Goal: Information Seeking & Learning: Find specific fact

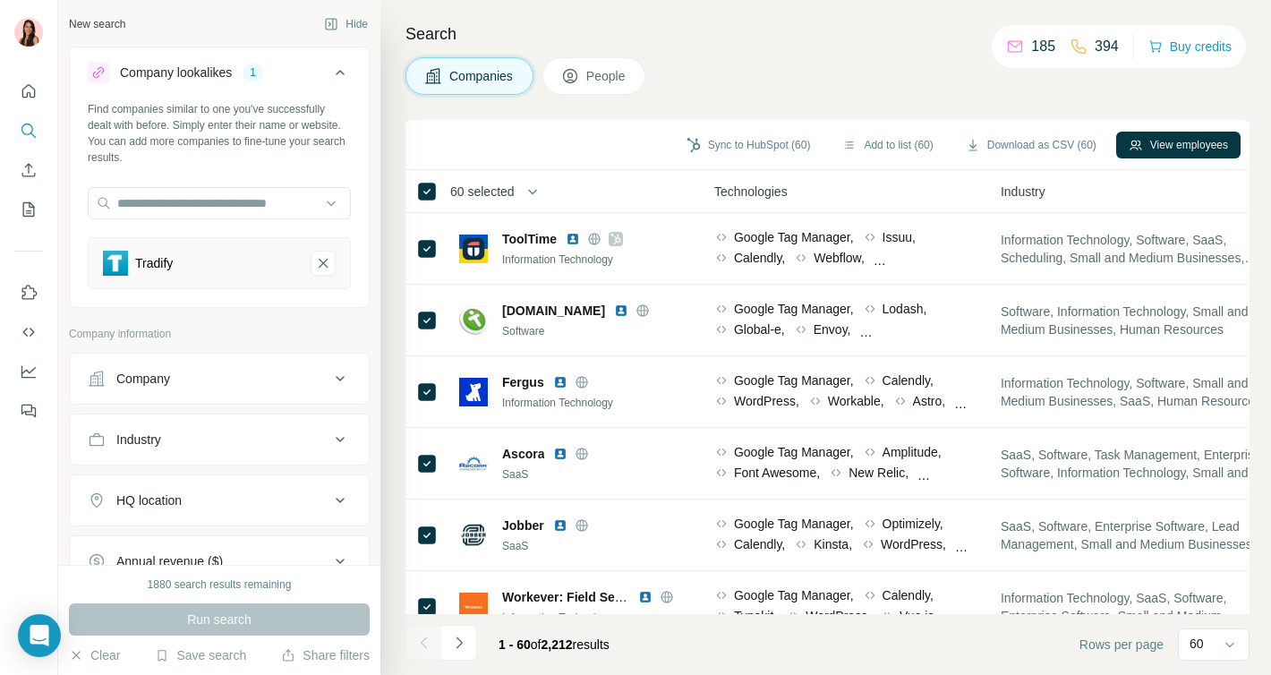
scroll to position [0, 1332]
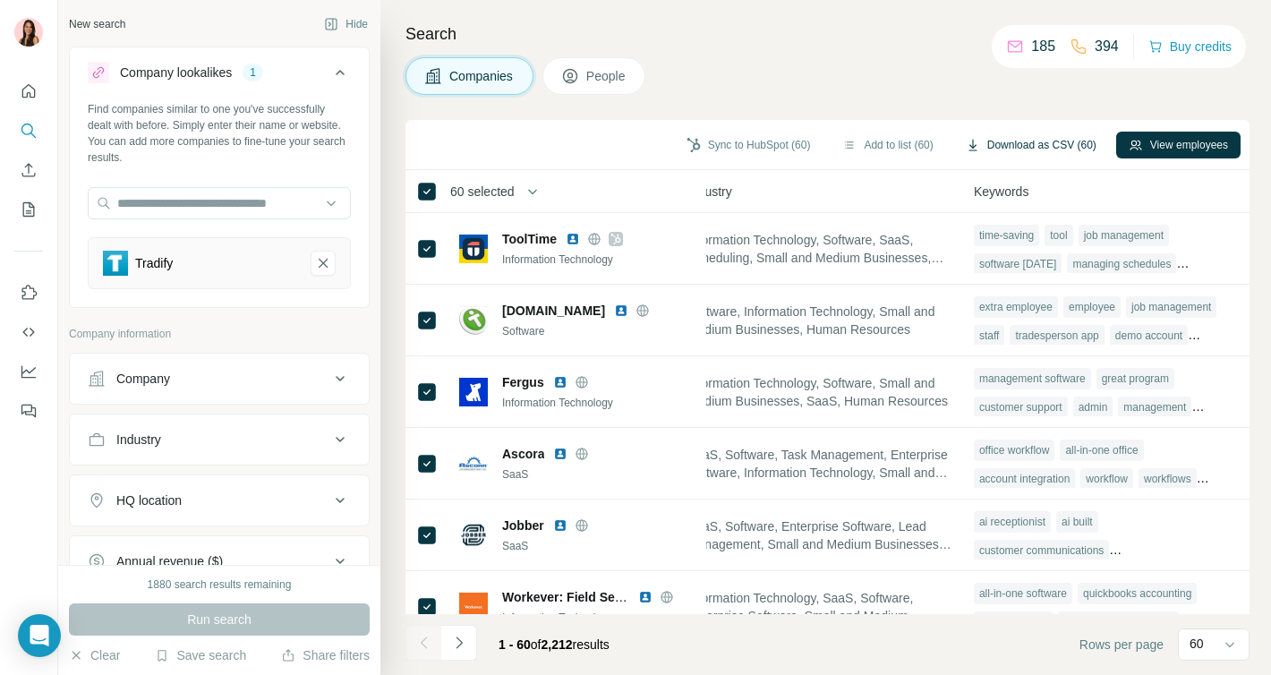
click at [1004, 149] on button "Download as CSV (60)" at bounding box center [1031, 145] width 156 height 27
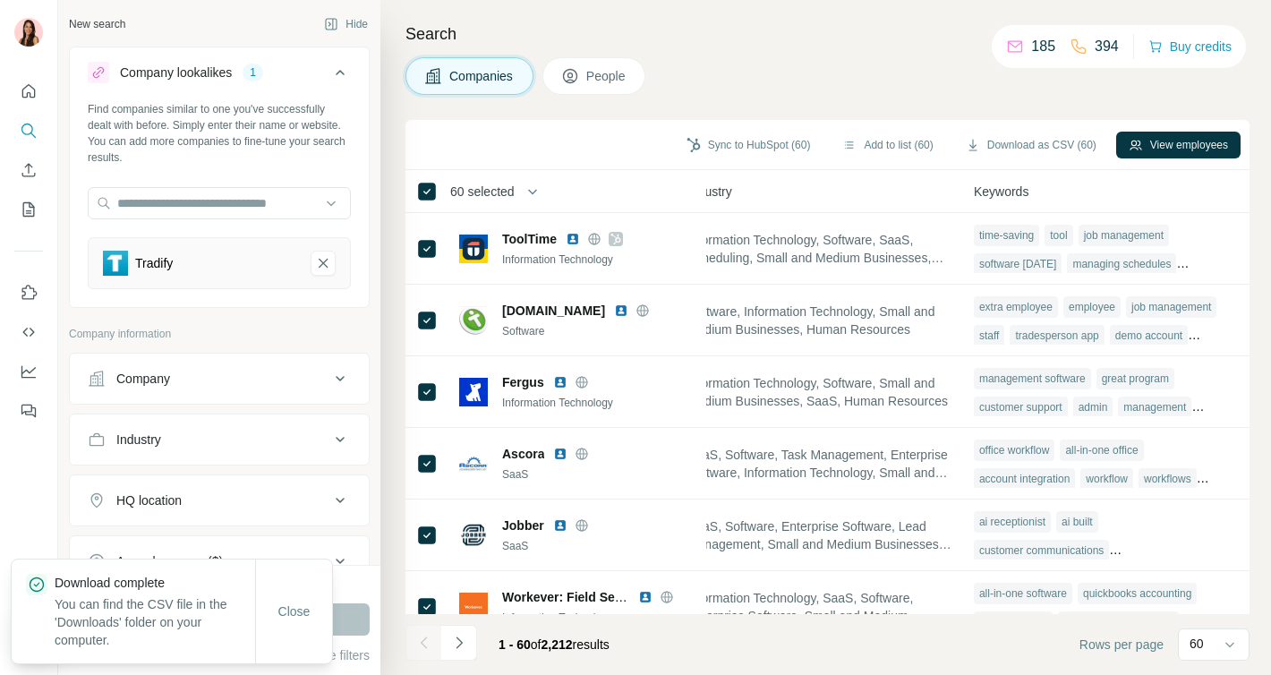
click at [613, 75] on span "People" at bounding box center [606, 76] width 41 height 18
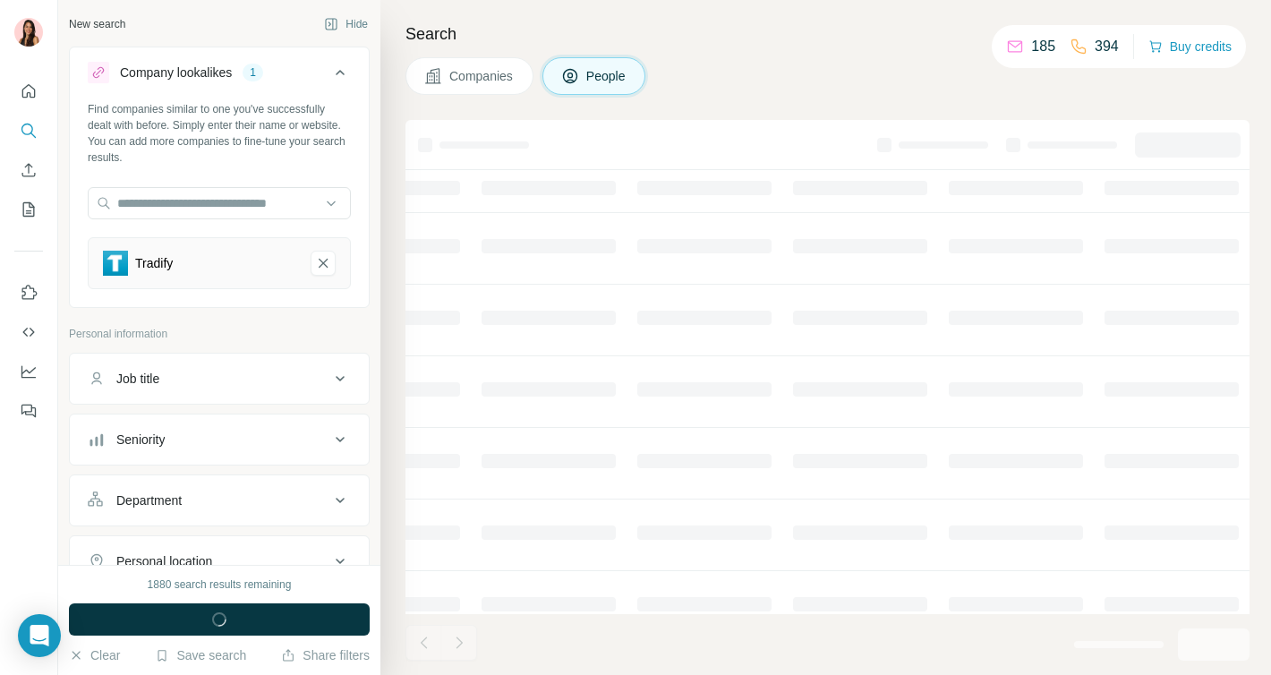
scroll to position [0, 702]
click at [249, 596] on div "1880 search results remaining Run search Clear Save search Share filters" at bounding box center [219, 620] width 322 height 110
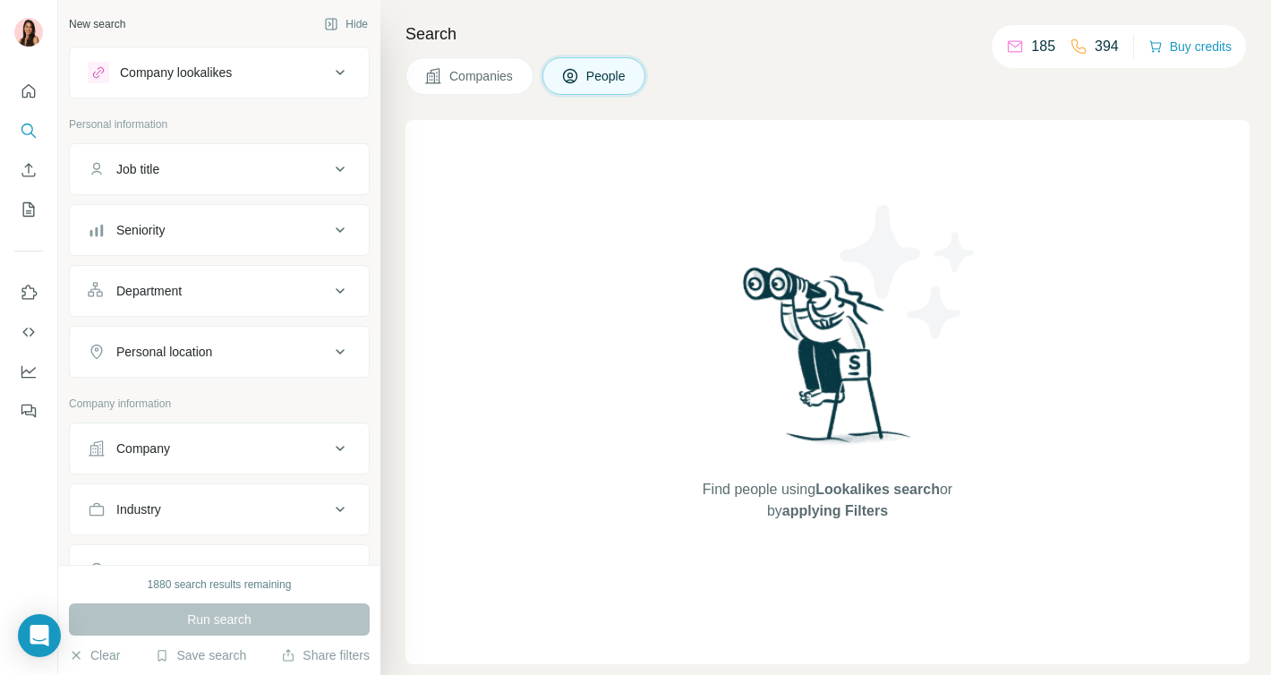
click at [280, 85] on button "Company lookalikes" at bounding box center [219, 72] width 299 height 43
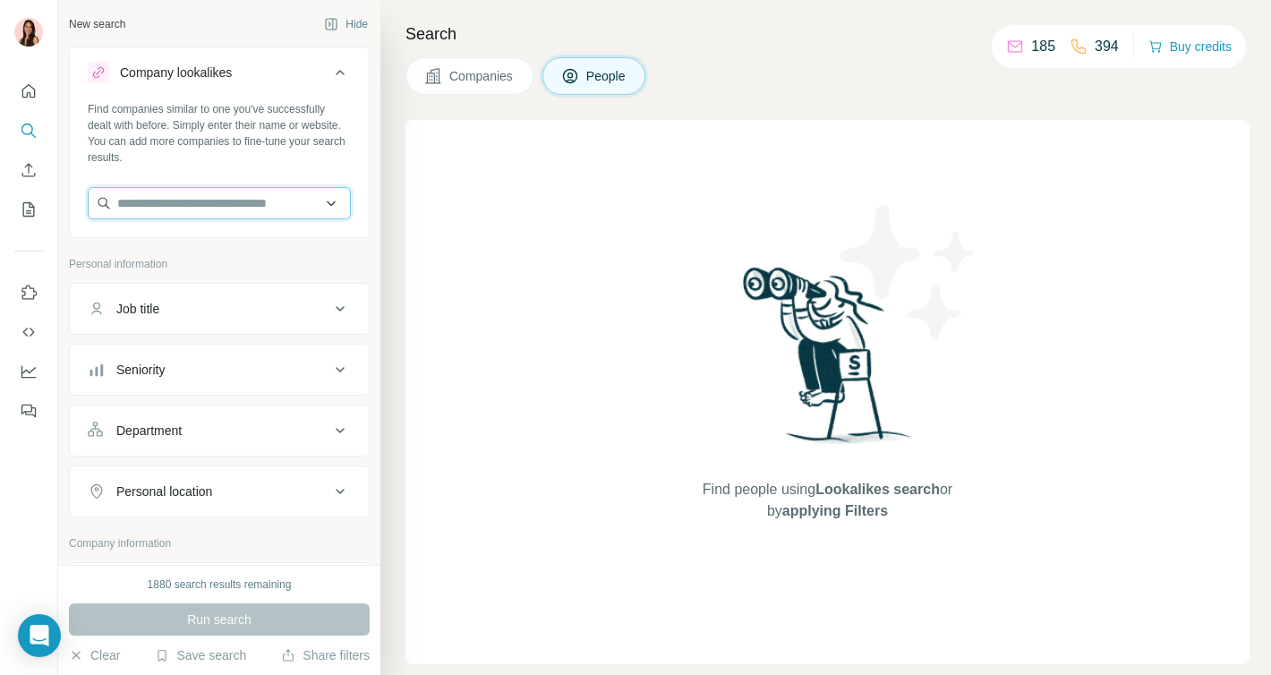
click at [253, 211] on input "text" at bounding box center [219, 203] width 263 height 32
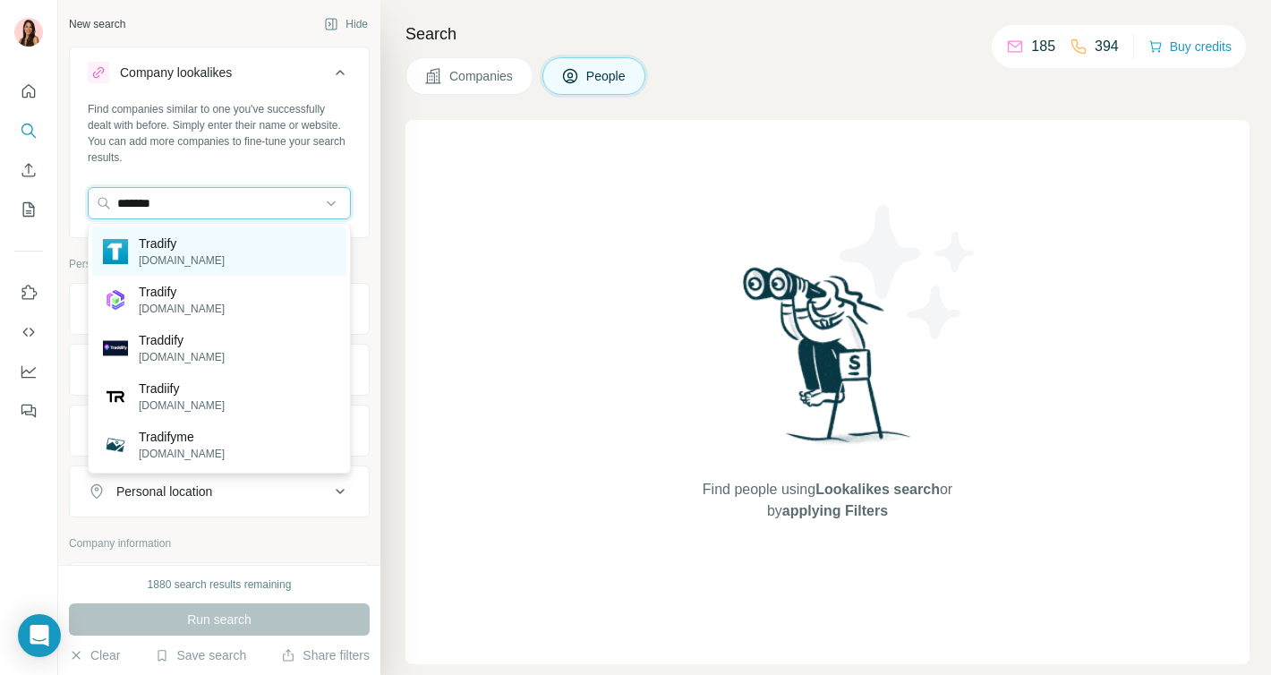
type input "*******"
click at [243, 251] on div "Tradify tradifyhq.com" at bounding box center [219, 251] width 254 height 48
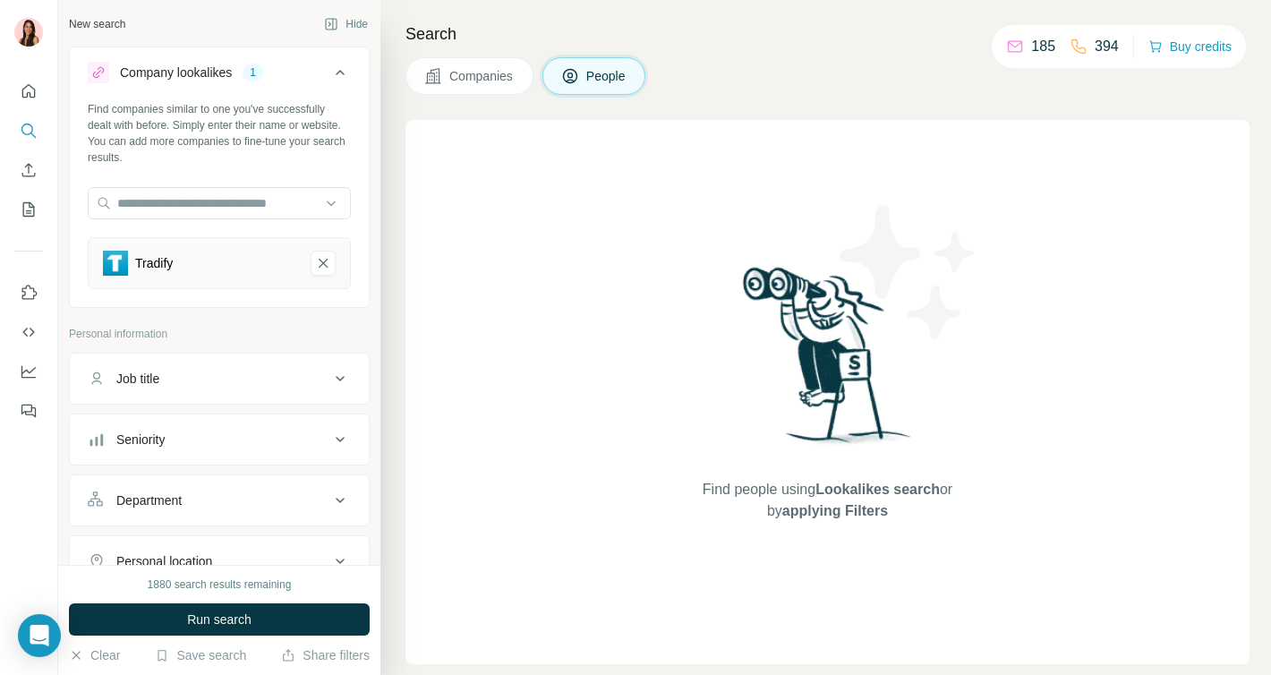
click at [189, 614] on span "Run search" at bounding box center [219, 619] width 64 height 18
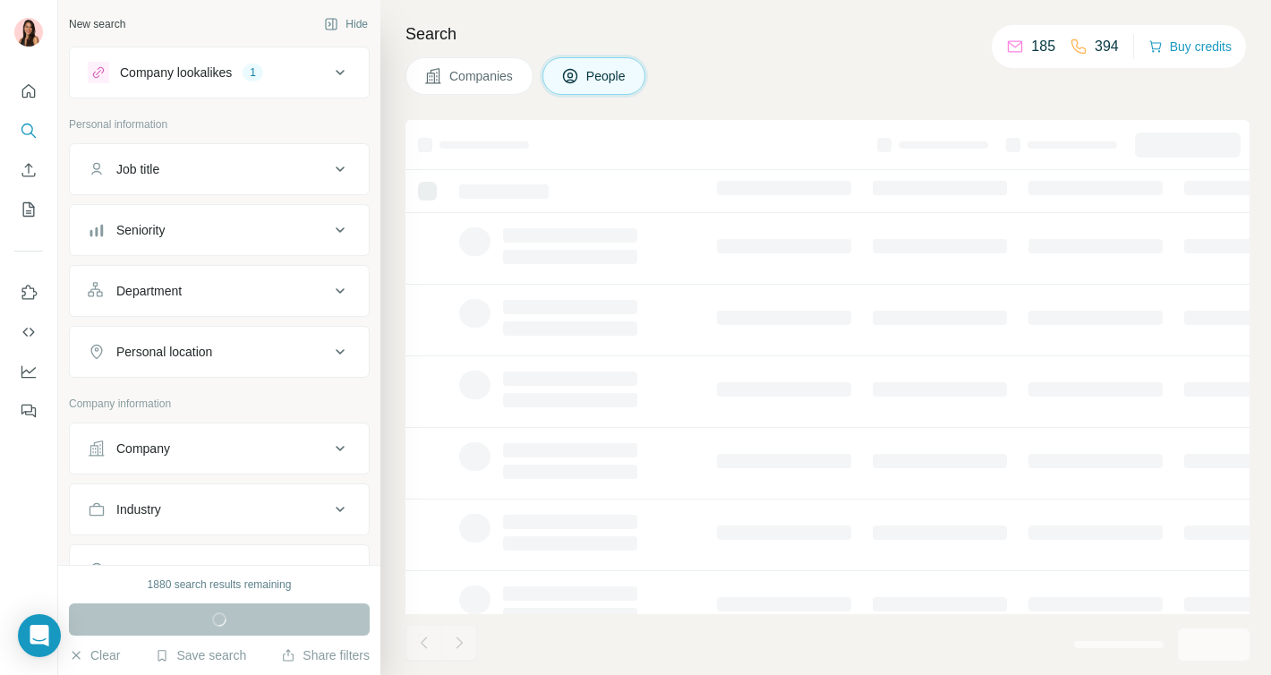
click at [466, 89] on button "Companies" at bounding box center [469, 76] width 128 height 38
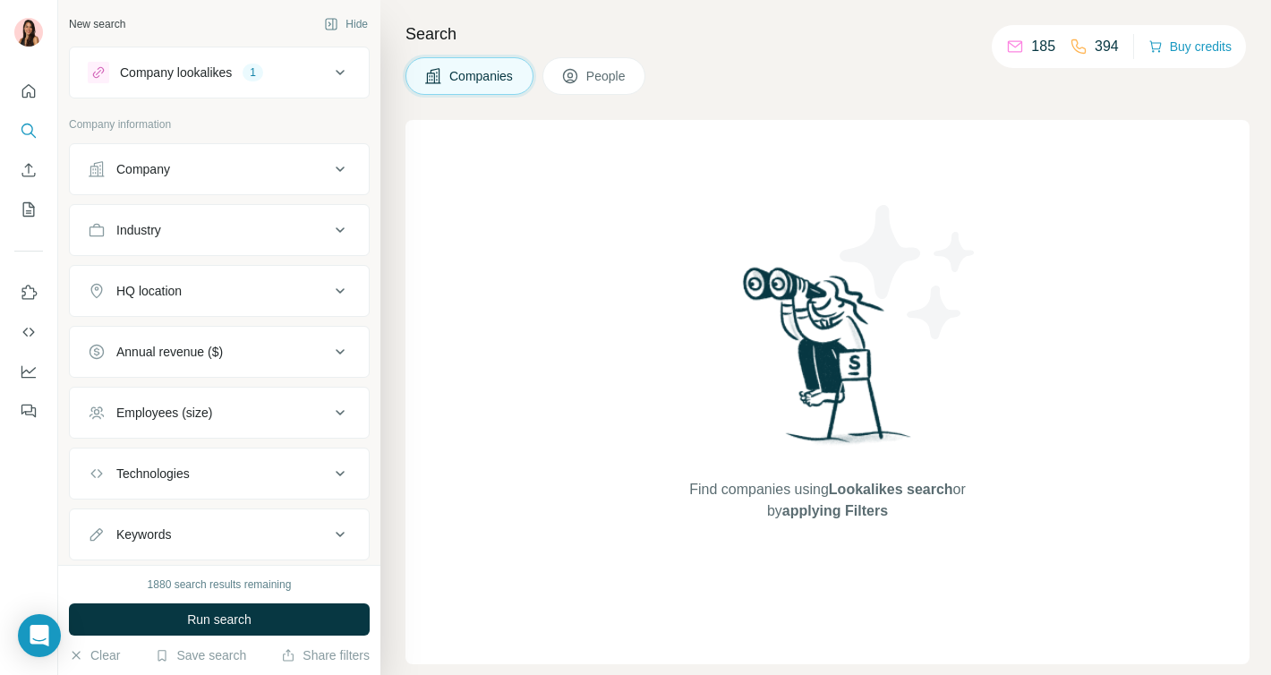
click at [559, 90] on button "People" at bounding box center [594, 76] width 104 height 38
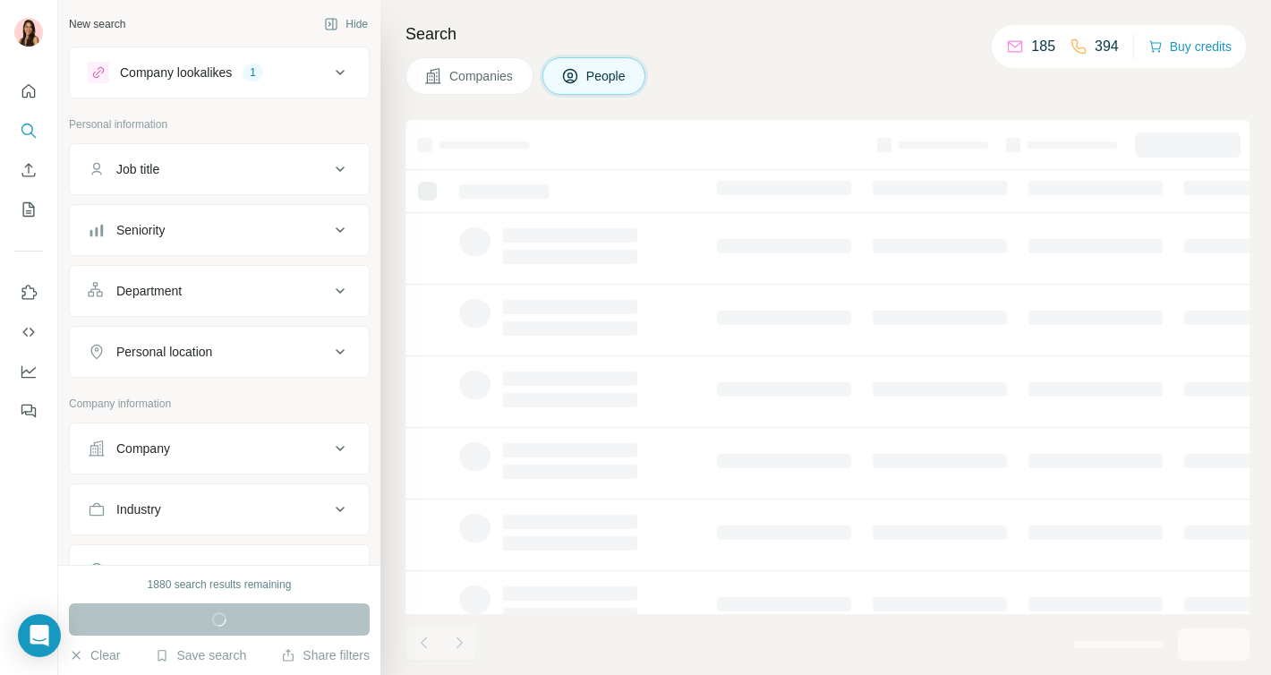
click at [207, 73] on div "Company lookalikes" at bounding box center [176, 73] width 112 height 18
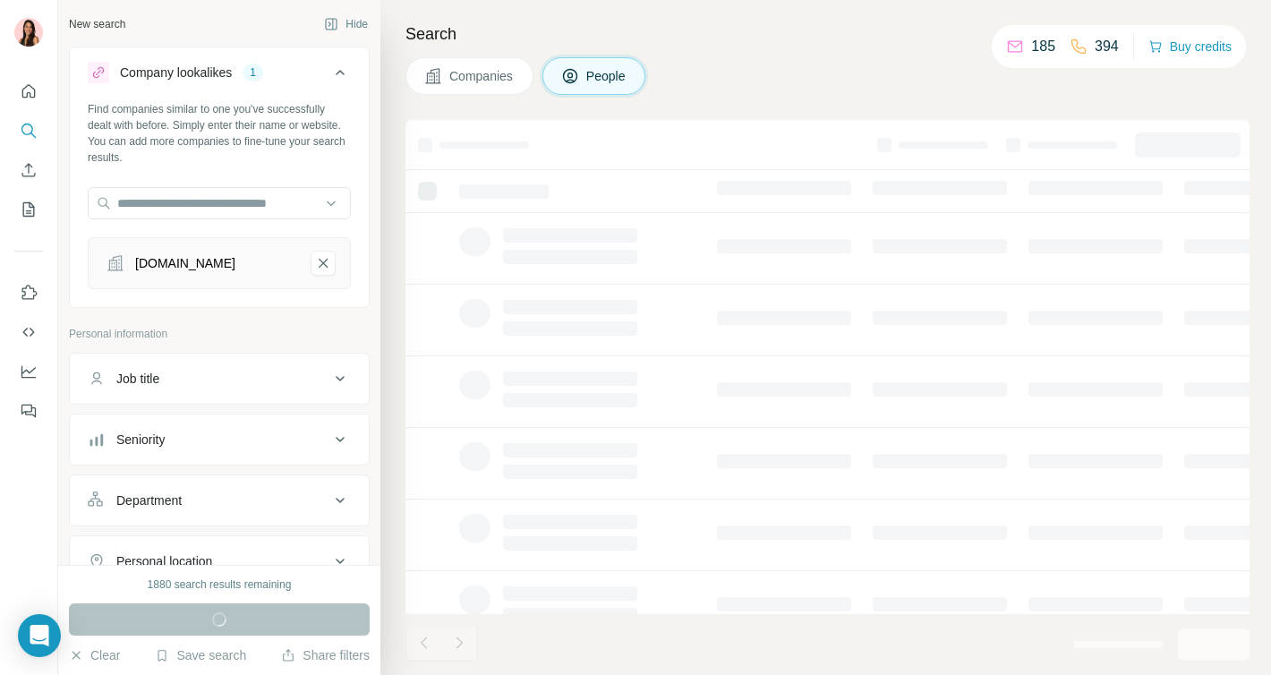
click at [336, 266] on div "tradifyhq.com" at bounding box center [219, 263] width 263 height 52
click at [328, 266] on icon "tradifyhq.com-remove-button" at bounding box center [323, 263] width 16 height 18
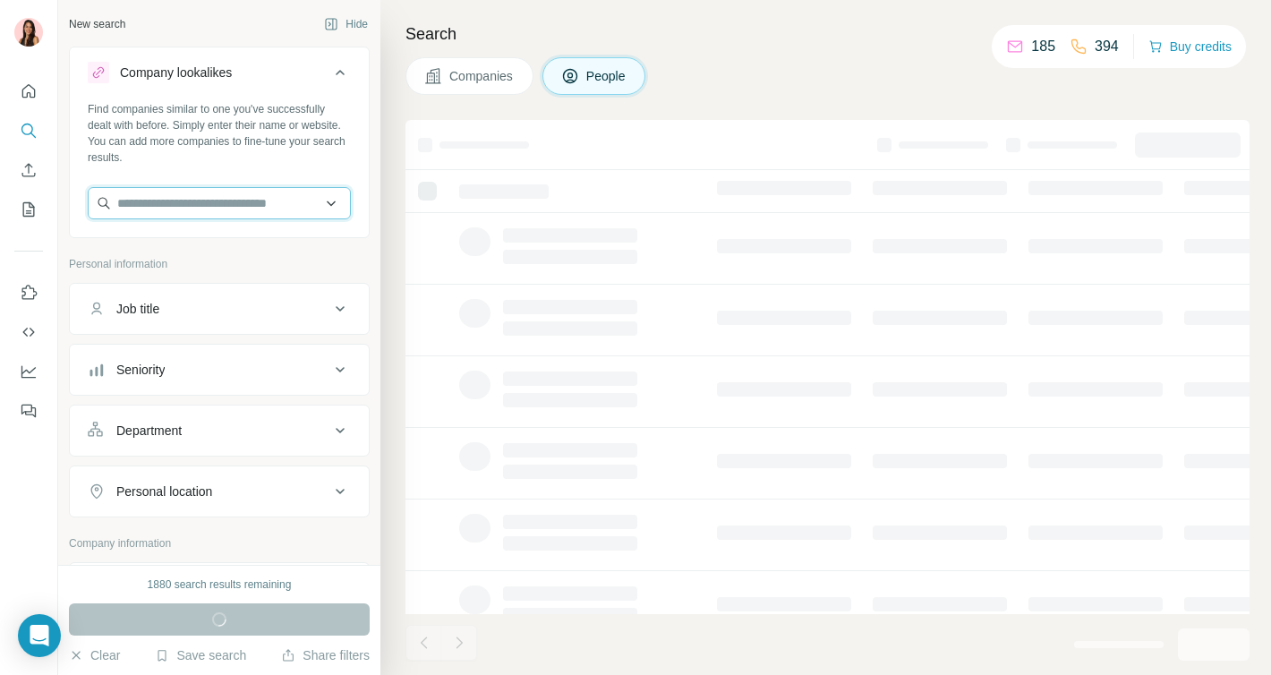
click at [236, 208] on input "text" at bounding box center [219, 203] width 263 height 32
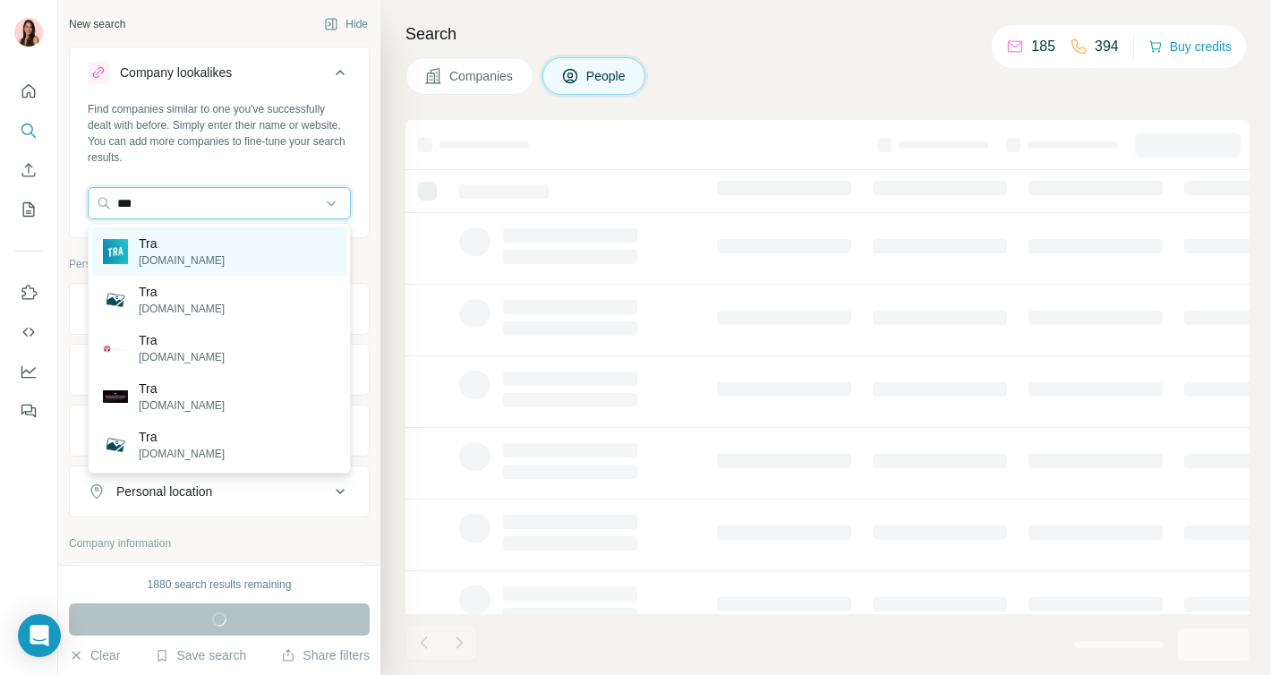
type input "***"
click at [225, 265] on p "theresearchagency.com" at bounding box center [182, 260] width 86 height 16
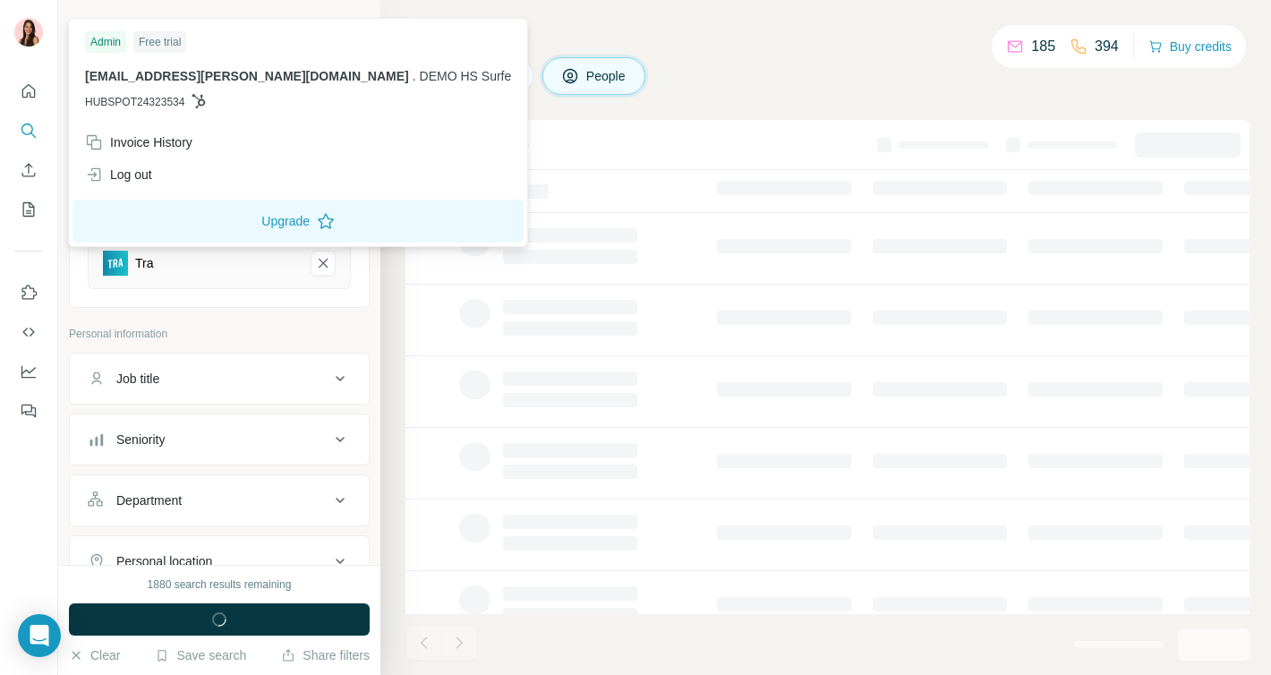
click at [26, 43] on img at bounding box center [28, 32] width 29 height 29
click at [217, 610] on icon "button" at bounding box center [219, 619] width 19 height 19
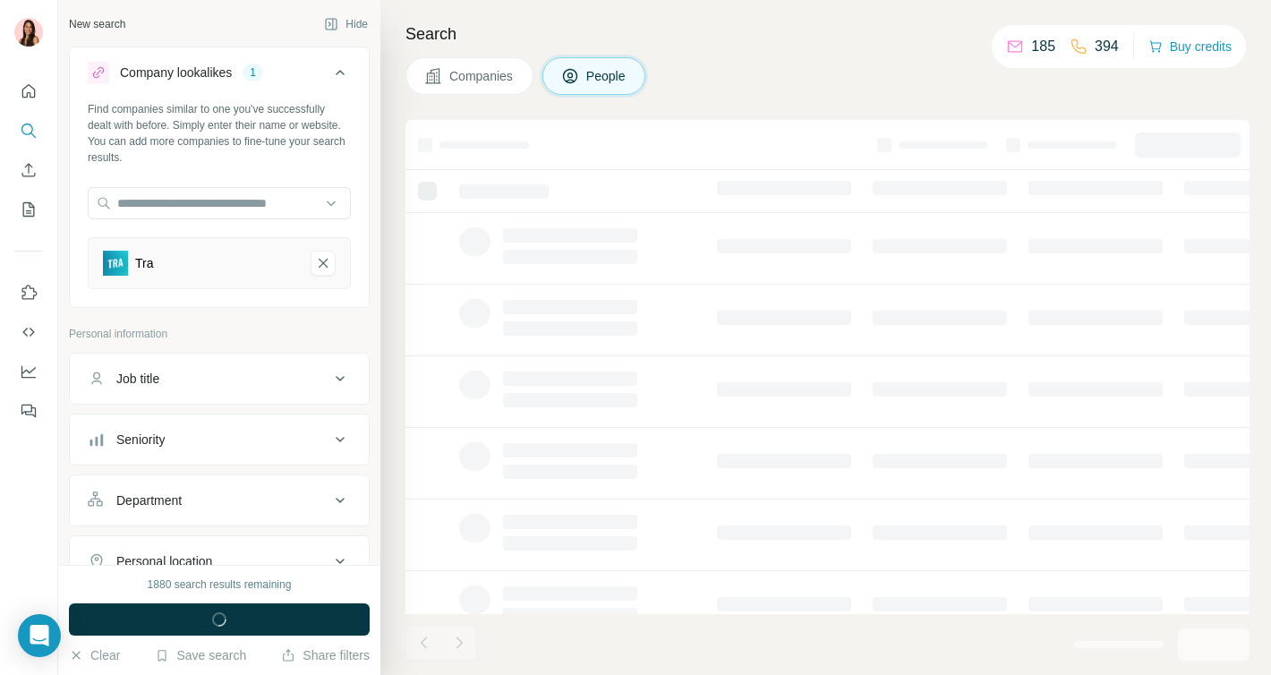
drag, startPoint x: 217, startPoint y: 610, endPoint x: 172, endPoint y: 503, distance: 116.7
click at [198, 566] on div "1880 search results remaining Run search Clear Save search Share filters" at bounding box center [219, 620] width 322 height 110
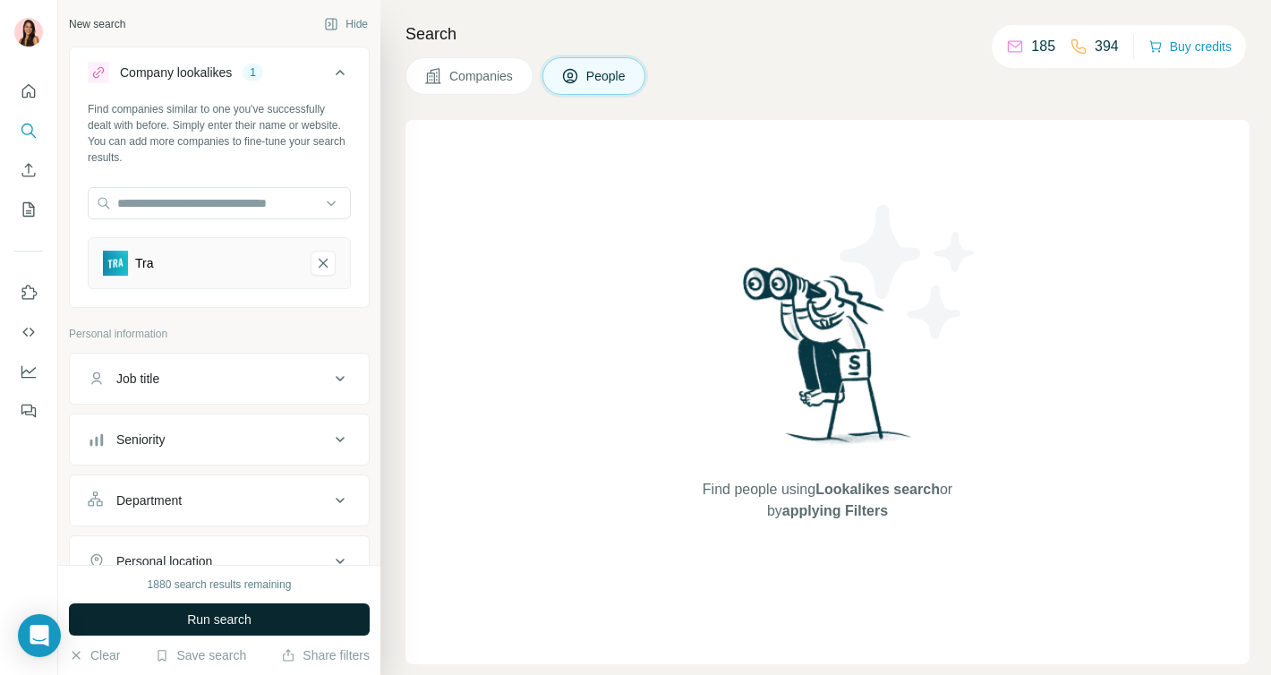
click at [187, 612] on span "Run search" at bounding box center [219, 619] width 64 height 18
click at [240, 626] on span "Run search" at bounding box center [219, 619] width 64 height 18
click at [232, 611] on span "Run search" at bounding box center [219, 619] width 64 height 18
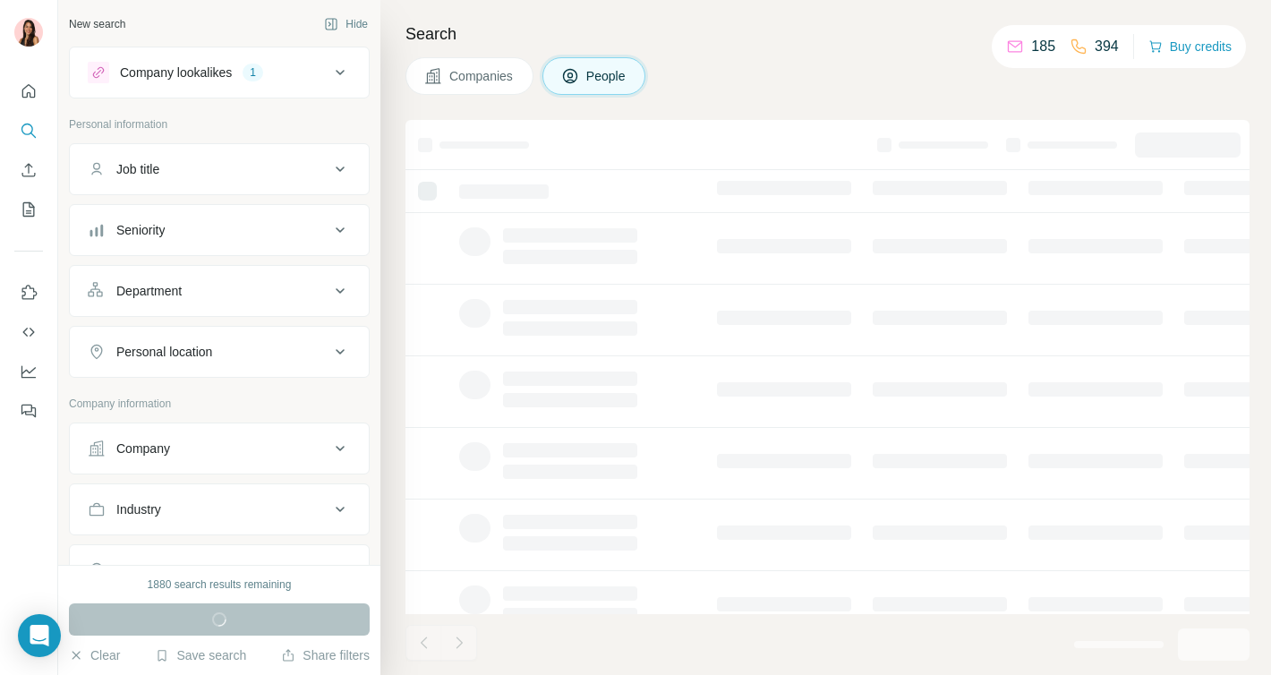
click at [472, 81] on span "Companies" at bounding box center [481, 76] width 65 height 18
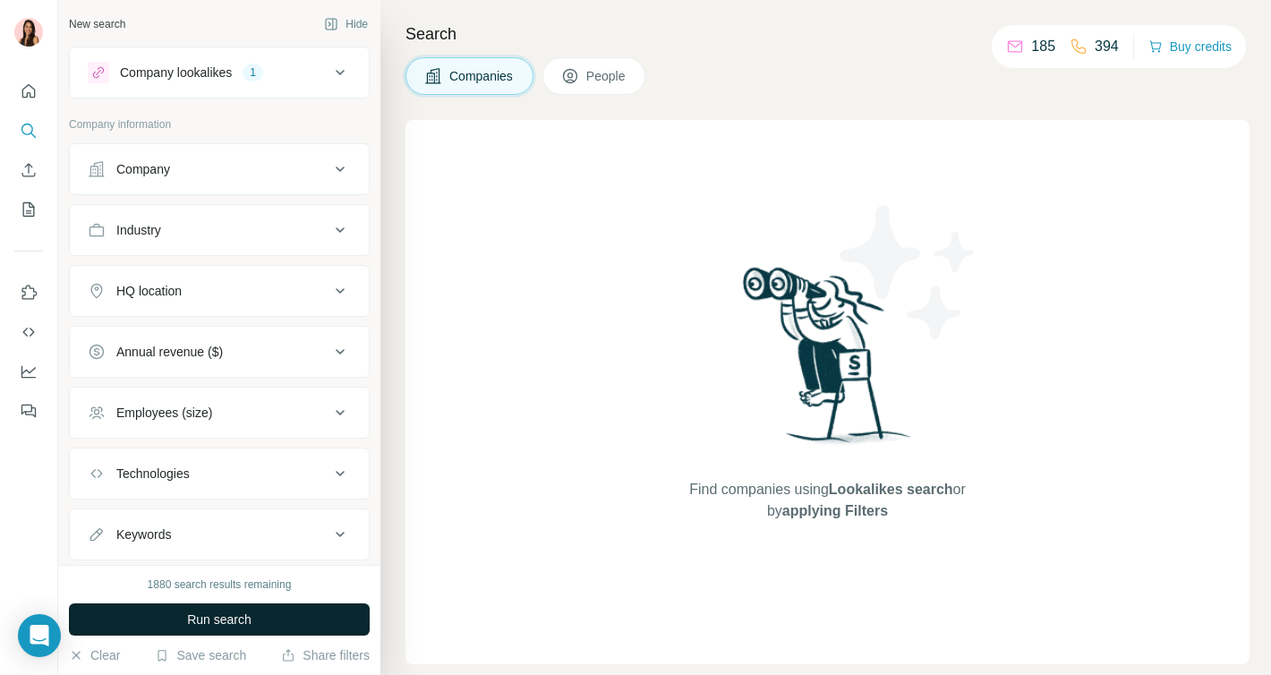
click at [211, 624] on span "Run search" at bounding box center [219, 619] width 64 height 18
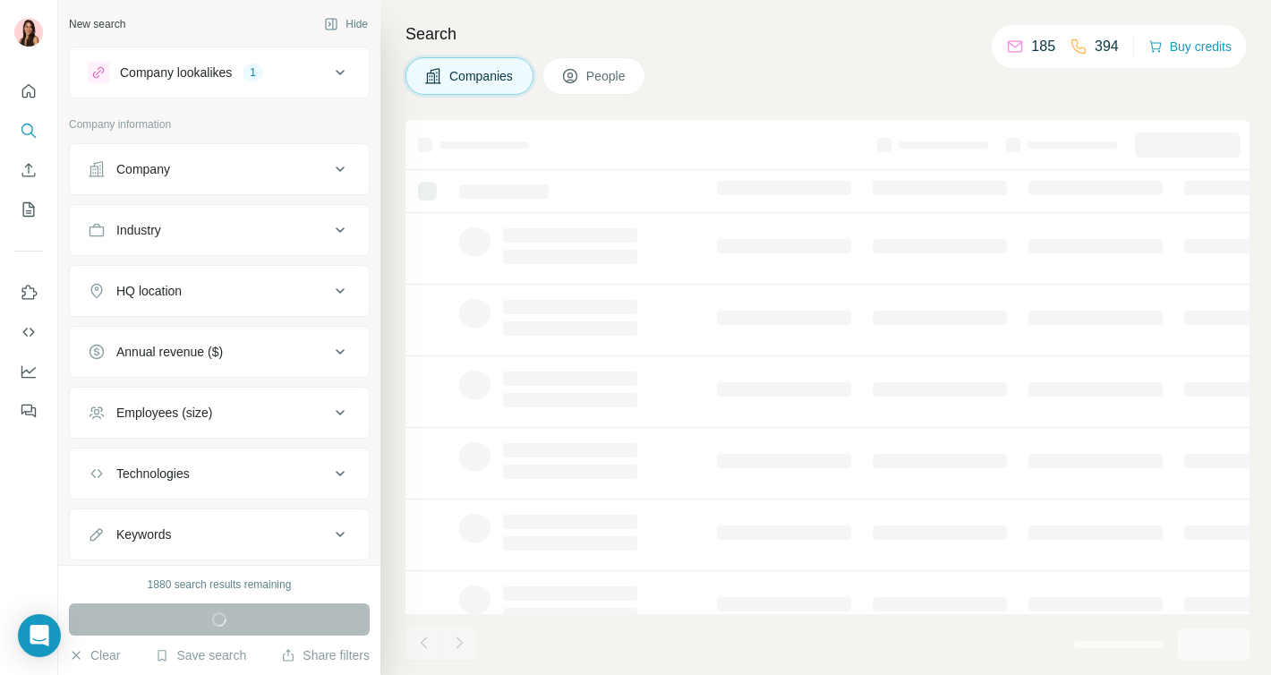
click at [590, 77] on span "People" at bounding box center [606, 76] width 41 height 18
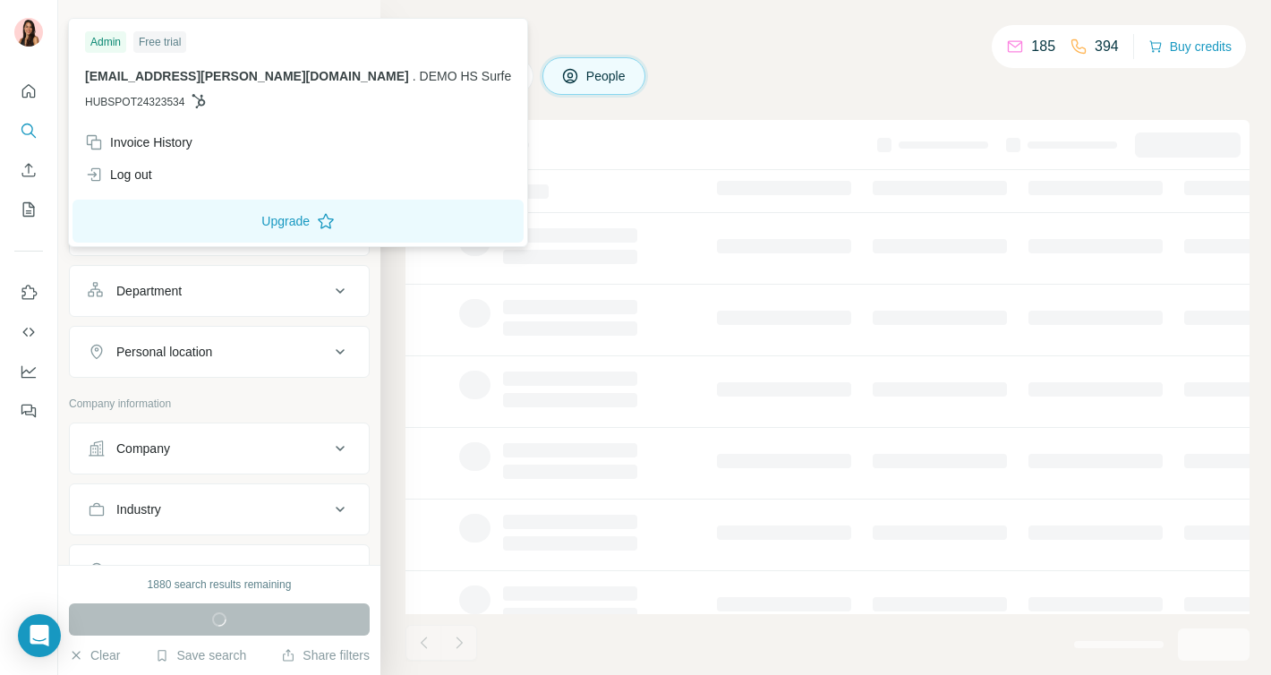
click at [18, 35] on img at bounding box center [28, 32] width 29 height 29
click at [420, 73] on span "DEMO HS Surfe" at bounding box center [466, 76] width 92 height 14
copy p "aurelie.tran@surfe.com . DEMO HS Surfe"
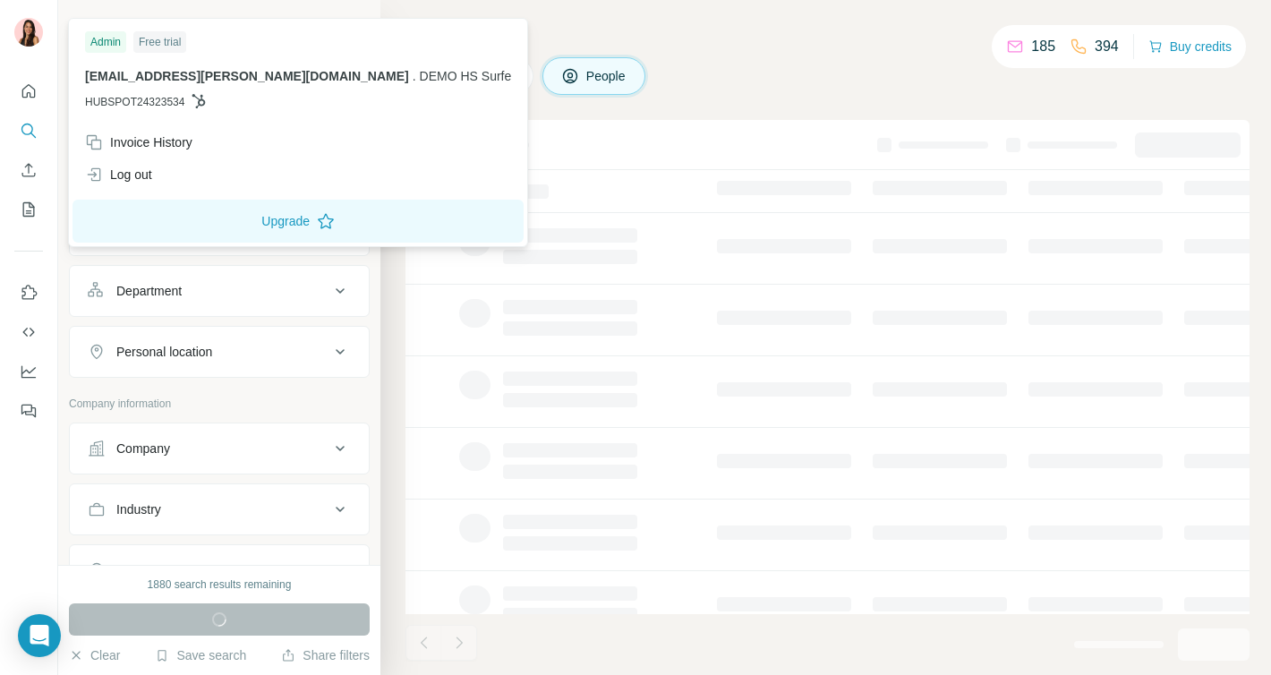
click at [290, 98] on p "HUBSPOT24323534" at bounding box center [298, 102] width 426 height 16
drag, startPoint x: 333, startPoint y: 80, endPoint x: 243, endPoint y: 71, distance: 90.8
click at [243, 71] on div "Admin Free trial aurelie.tran@surfe.com . DEMO HS Surfe HUBSPOT24323534" at bounding box center [297, 74] width 451 height 104
copy span "DEMO HS Surfe"
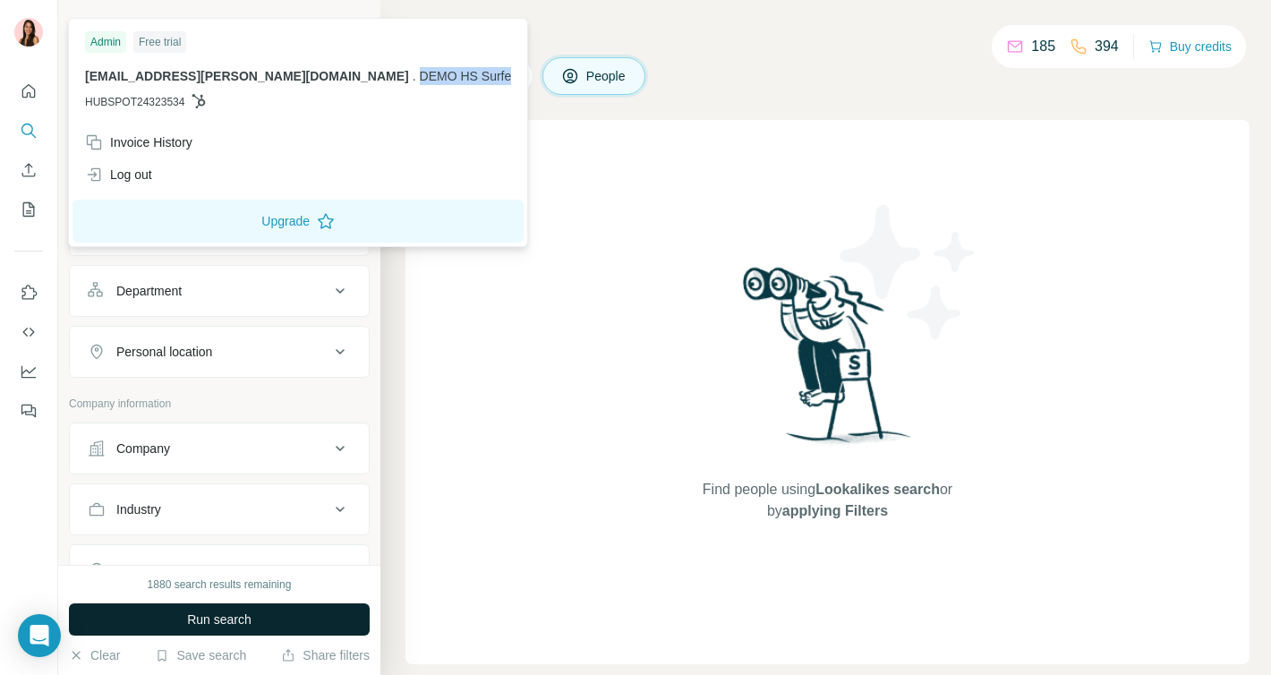
click at [235, 611] on span "Run search" at bounding box center [219, 619] width 64 height 18
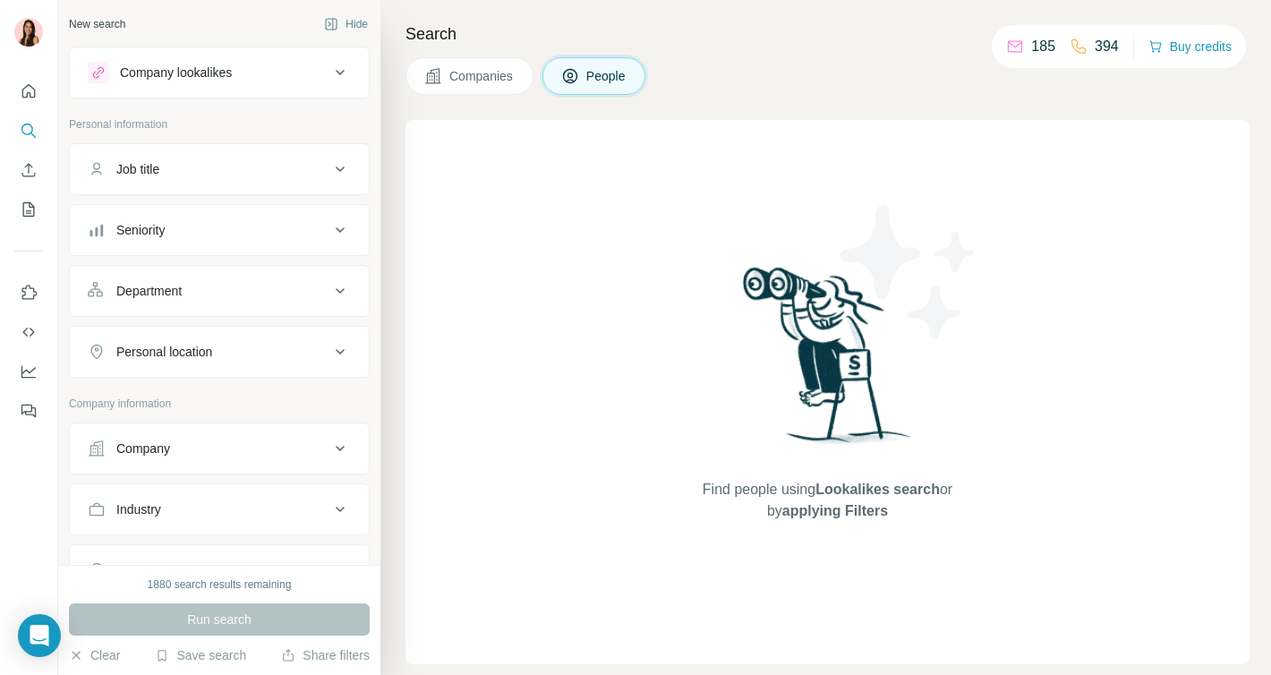
click at [226, 75] on div "Company lookalikes" at bounding box center [176, 73] width 112 height 18
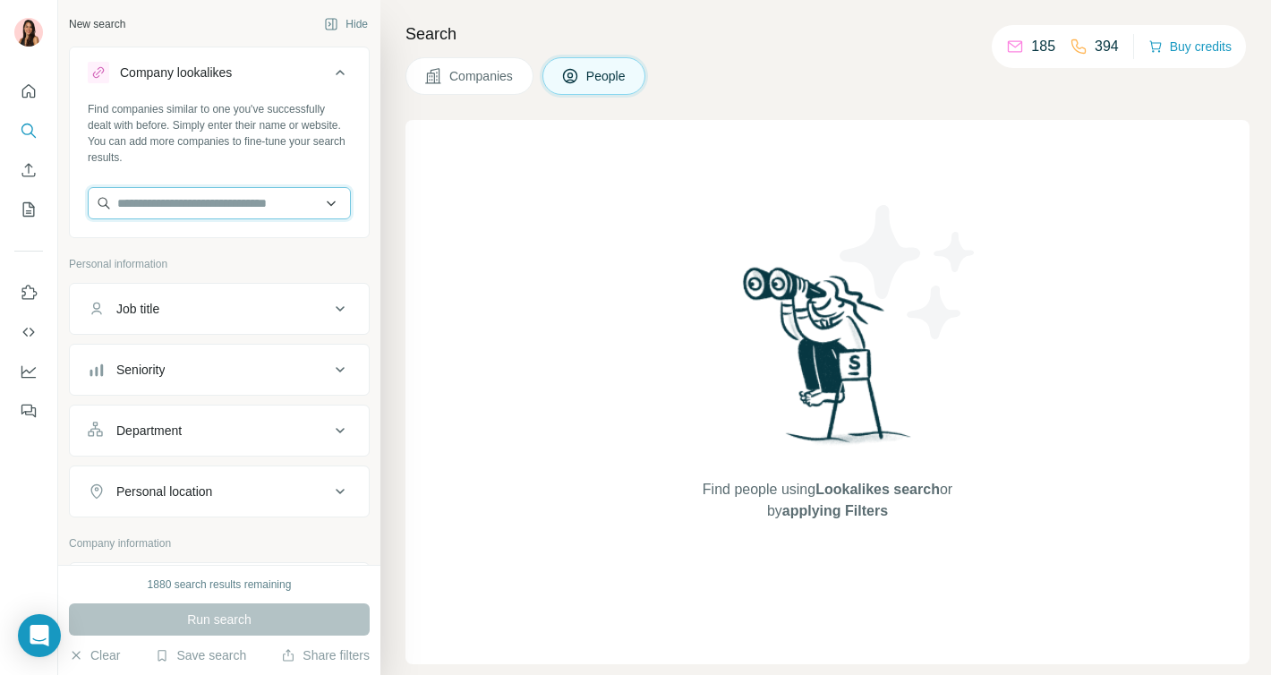
click at [191, 195] on input "text" at bounding box center [219, 203] width 263 height 32
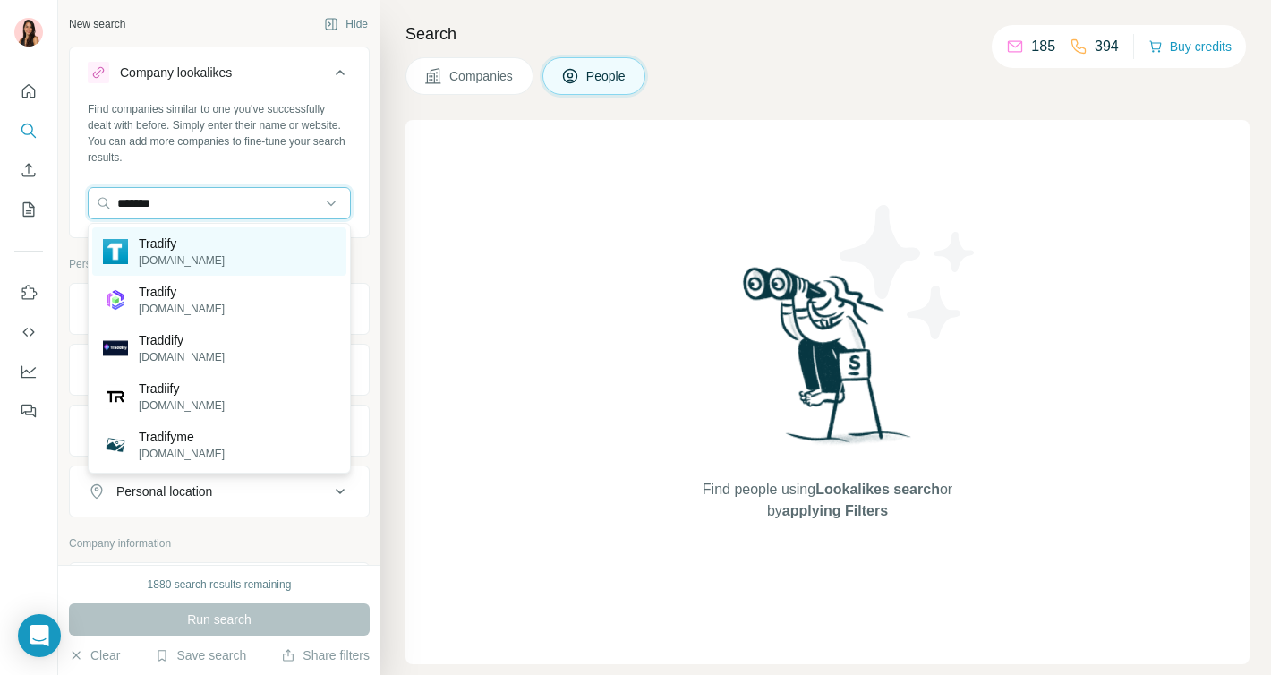
type input "*******"
click at [175, 248] on p "Tradify" at bounding box center [182, 243] width 86 height 18
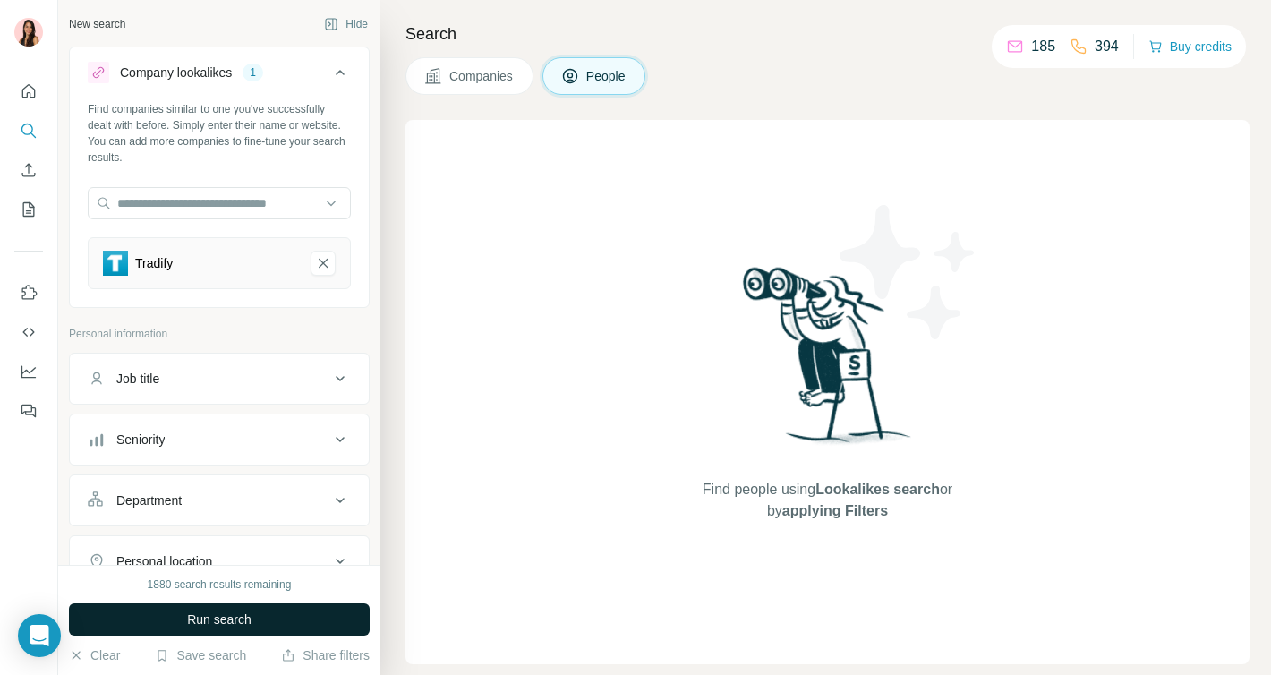
click at [234, 621] on span "Run search" at bounding box center [219, 619] width 64 height 18
click at [228, 375] on div "Job title" at bounding box center [209, 379] width 242 height 18
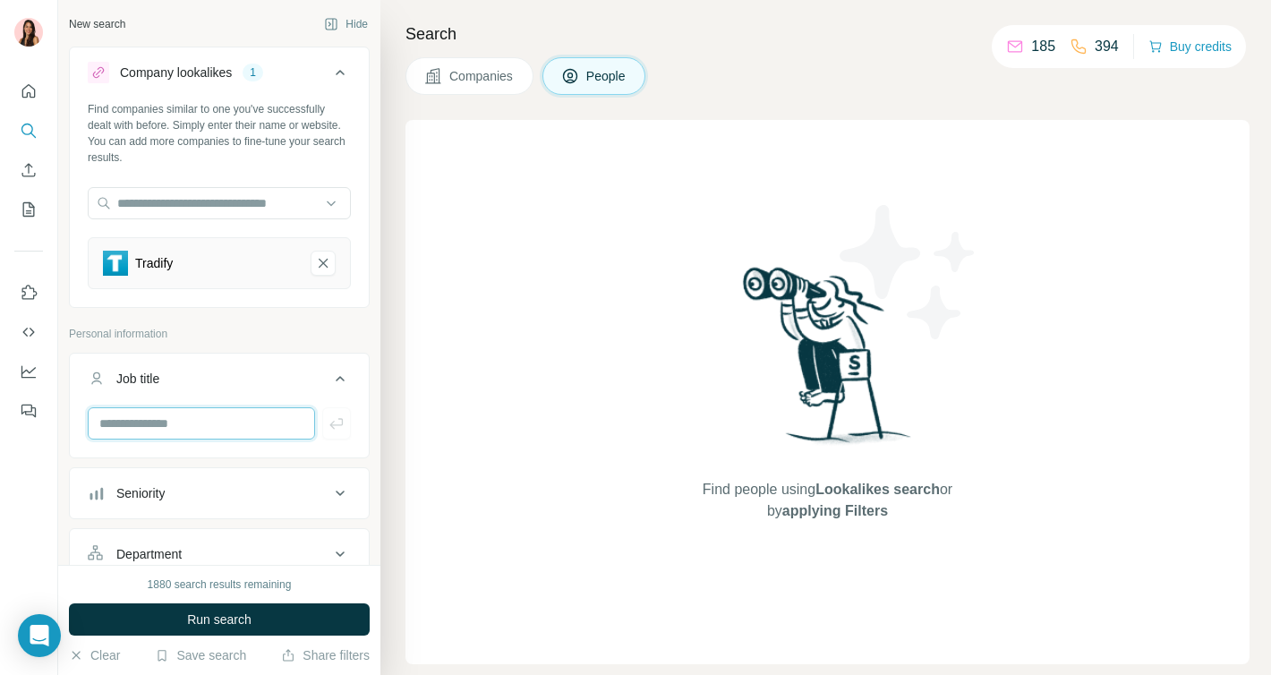
click at [223, 424] on input "text" at bounding box center [201, 423] width 227 height 32
type input "**********"
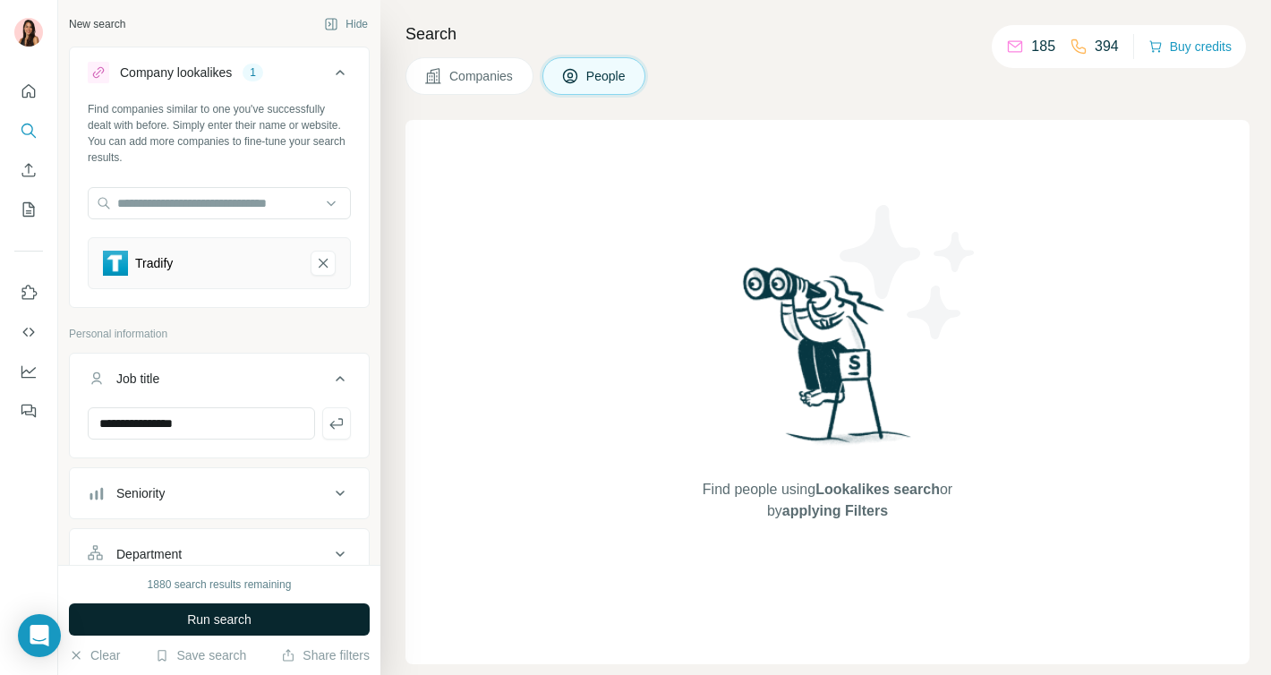
click at [238, 619] on span "Run search" at bounding box center [219, 619] width 64 height 18
click at [320, 265] on icon "Tradify-remove-button" at bounding box center [323, 263] width 9 height 9
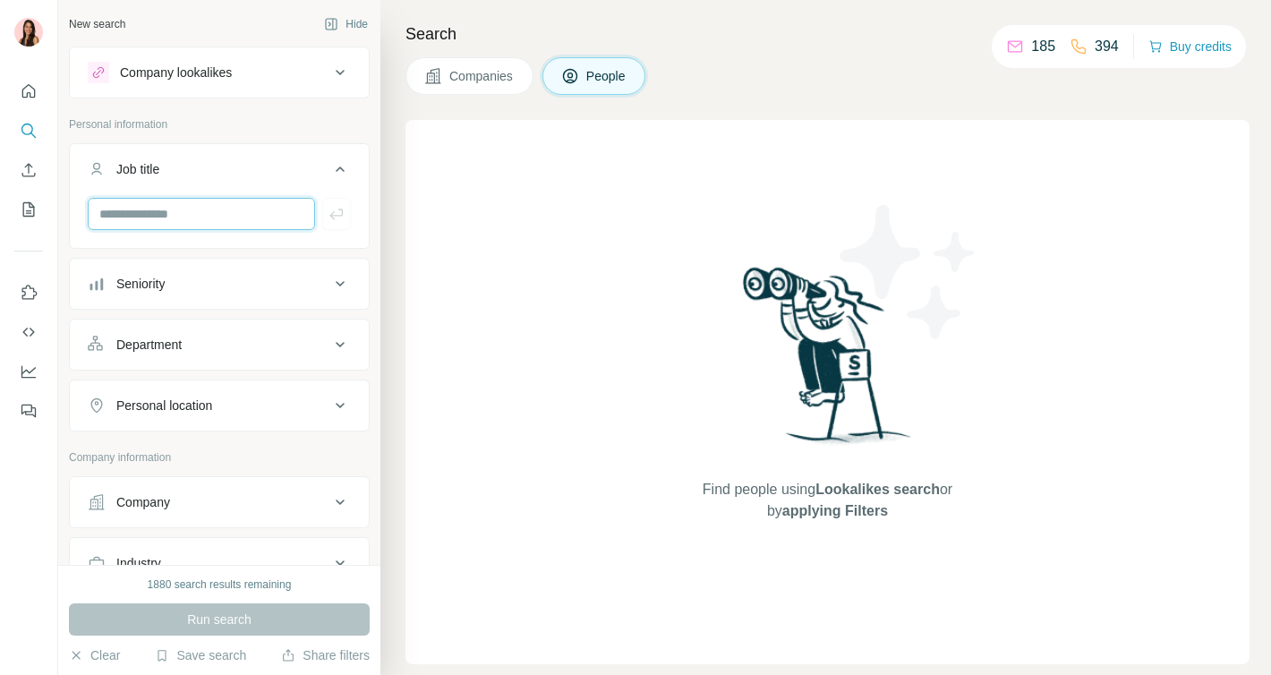
click at [189, 201] on input "text" at bounding box center [201, 214] width 227 height 32
type input "**********"
click at [324, 217] on button "button" at bounding box center [336, 214] width 29 height 32
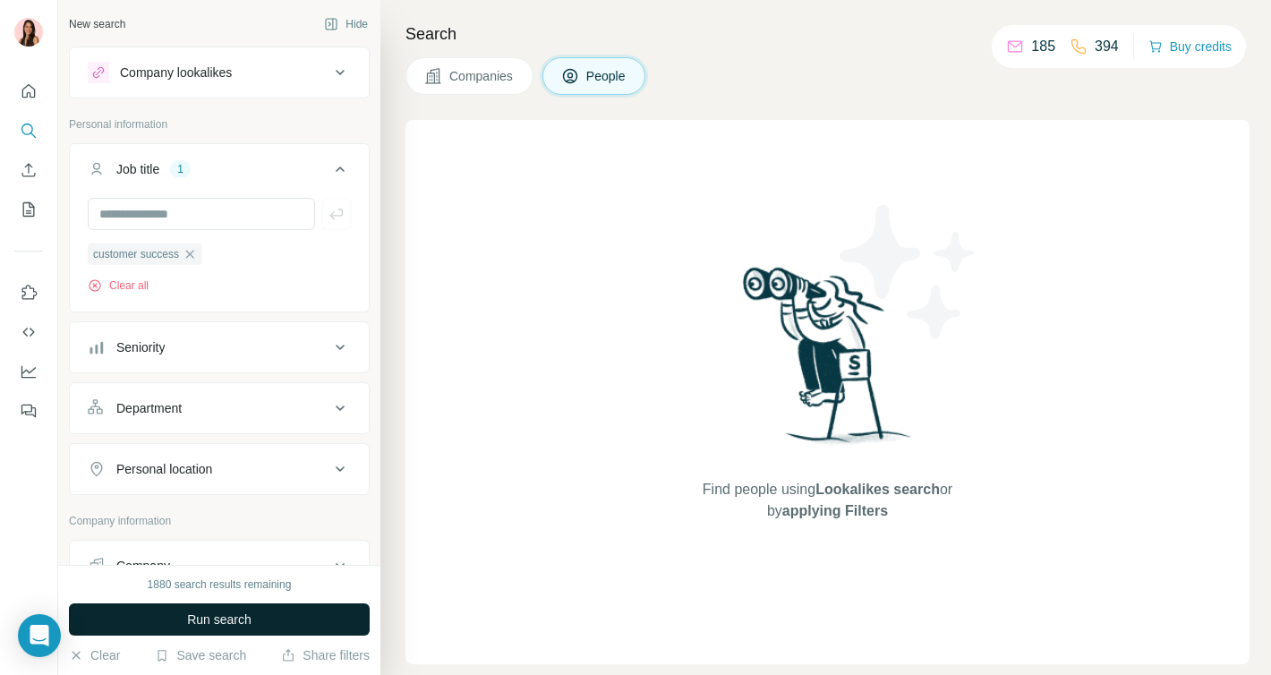
click at [175, 615] on button "Run search" at bounding box center [219, 619] width 301 height 32
